Goal: Find specific page/section: Find specific page/section

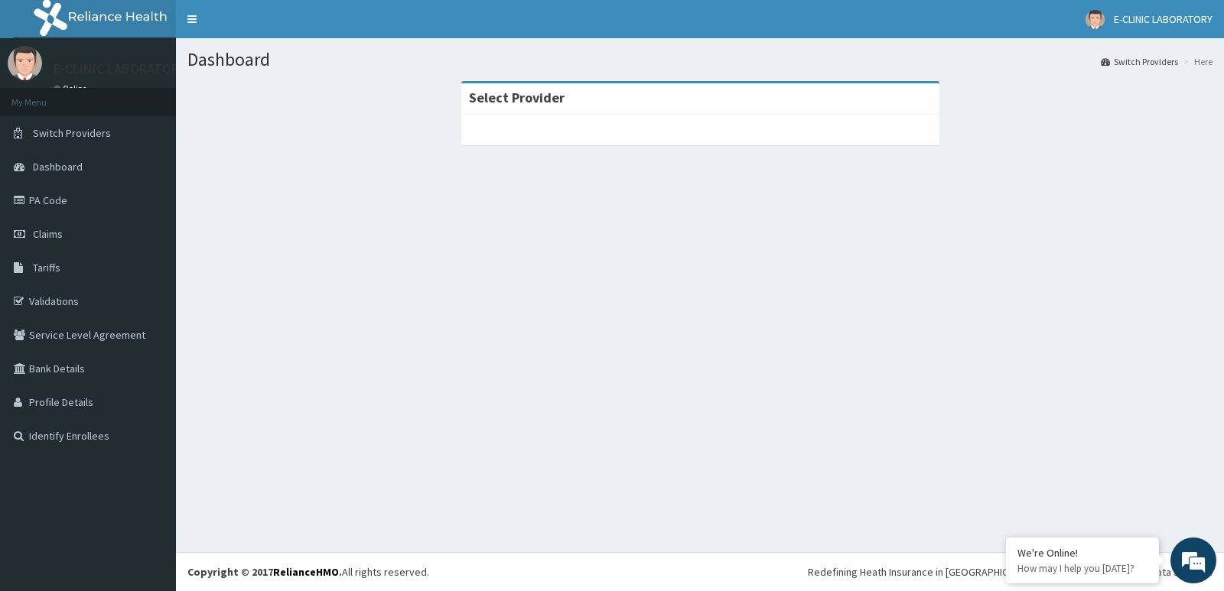
click at [262, 203] on section "Select Provider" at bounding box center [700, 165] width 1048 height 191
click at [697, 136] on div at bounding box center [700, 130] width 478 height 31
click at [73, 166] on span "Dashboard" at bounding box center [58, 167] width 50 height 14
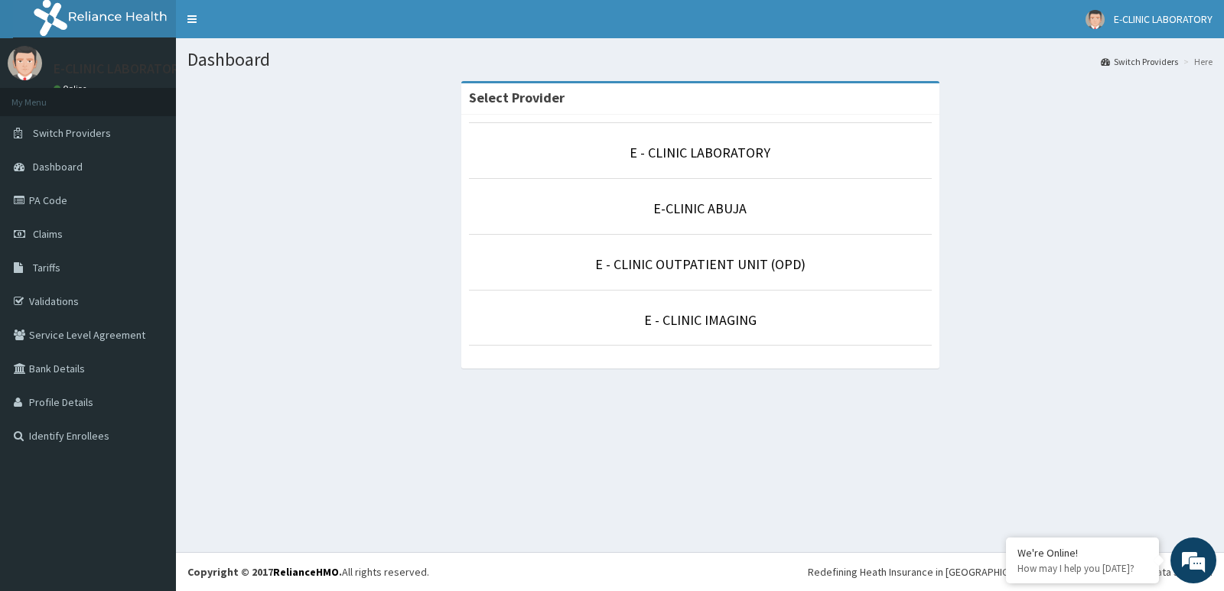
click at [721, 223] on li "E-CLINIC ABUJA" at bounding box center [700, 206] width 463 height 57
click at [710, 218] on p "E-CLINIC ABUJA" at bounding box center [700, 209] width 463 height 20
click at [702, 211] on link "E-CLINIC ABUJA" at bounding box center [699, 209] width 93 height 18
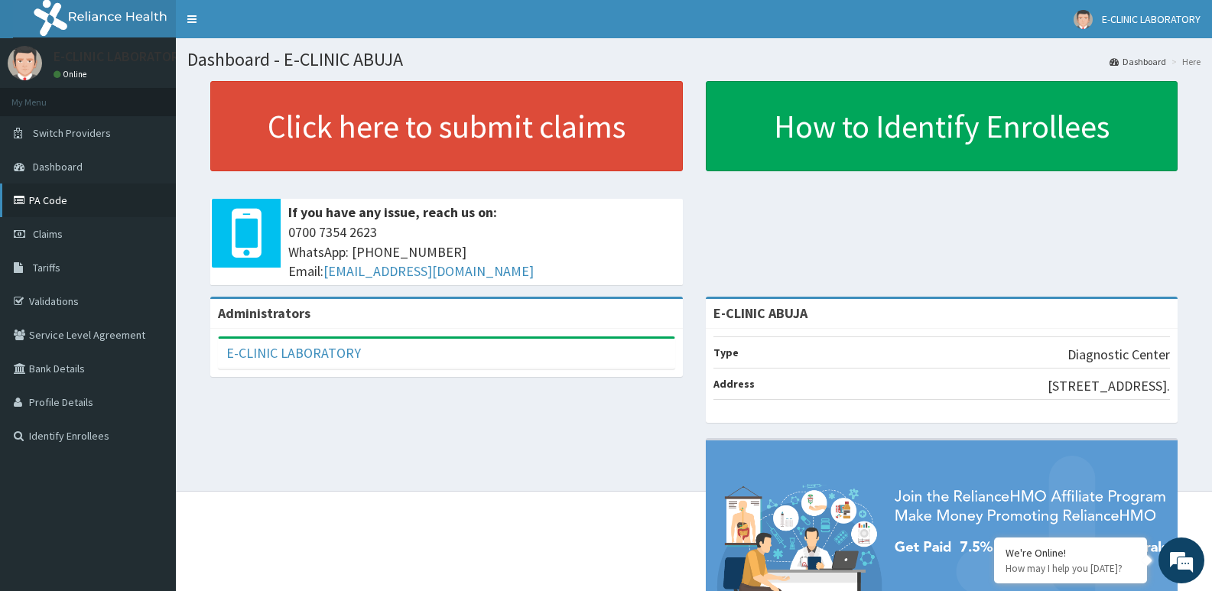
click at [60, 204] on link "PA Code" at bounding box center [88, 201] width 176 height 34
